Goal: Find contact information: Find contact information

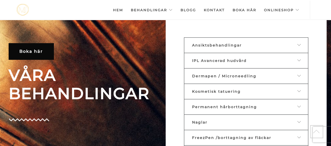
scroll to position [146, 0]
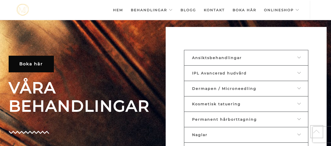
click at [298, 56] on icon at bounding box center [299, 58] width 4 height 4
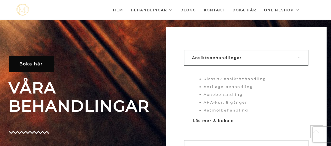
click at [199, 121] on strong "Läs mer & boka »" at bounding box center [213, 121] width 40 height 5
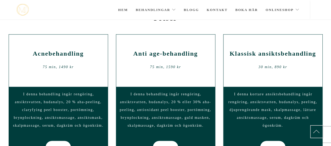
scroll to position [284, 0]
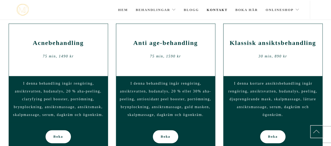
click at [223, 9] on link "Kontakt" at bounding box center [217, 10] width 21 height 18
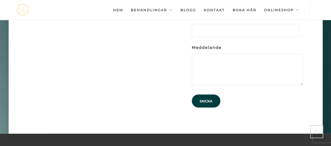
scroll to position [1524, 0]
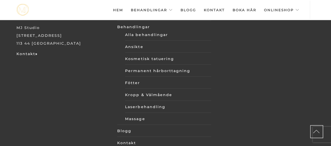
drag, startPoint x: 333, startPoint y: 113, endPoint x: 331, endPoint y: 140, distance: 27.0
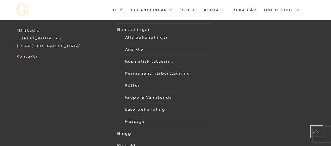
click at [31, 54] on link "Kontakt »" at bounding box center [26, 56] width 21 height 5
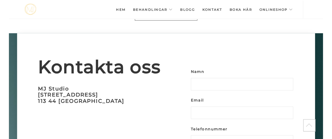
scroll to position [1490, 0]
